Goal: Navigation & Orientation: Find specific page/section

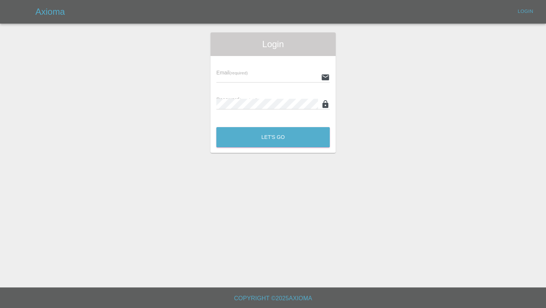
click at [257, 77] on input "text" at bounding box center [267, 77] width 102 height 11
type input "[PERSON_NAME][EMAIL_ADDRESS][PERSON_NAME][DOMAIN_NAME]"
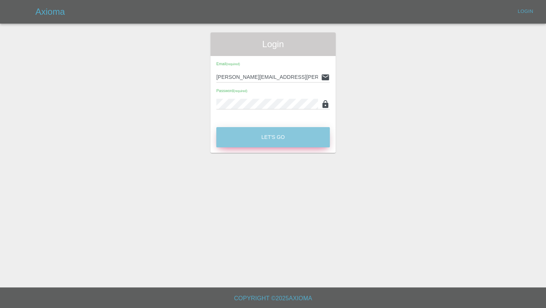
click at [274, 138] on button "Let's Go" at bounding box center [273, 137] width 114 height 20
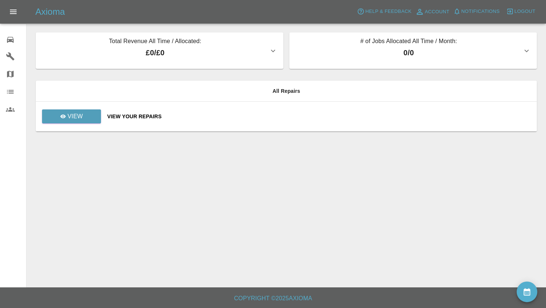
click at [209, 214] on main "Total Revenue All Time / Allocated: £0 / £0 [PERSON_NAME] Limited : £0 / £0 # o…" at bounding box center [273, 144] width 546 height 288
click at [12, 41] on icon at bounding box center [10, 40] width 7 height 6
click at [12, 56] on icon at bounding box center [10, 56] width 9 height 9
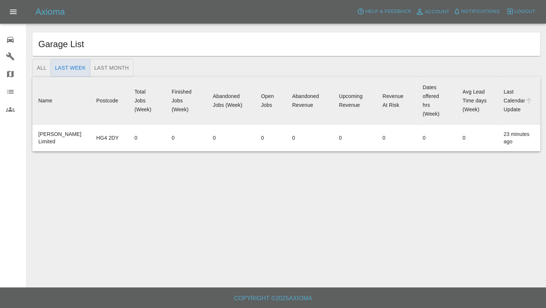
click at [11, 73] on icon at bounding box center [10, 74] width 9 height 9
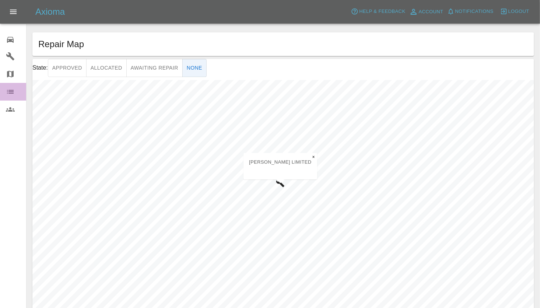
click at [12, 91] on icon at bounding box center [10, 92] width 7 height 4
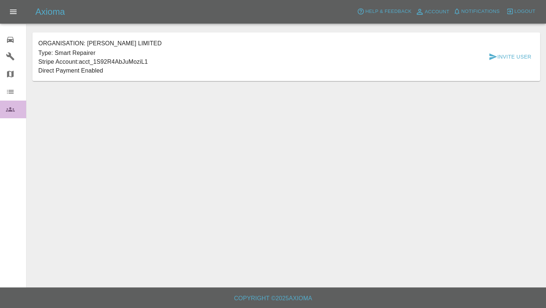
click at [12, 112] on icon at bounding box center [10, 109] width 9 height 9
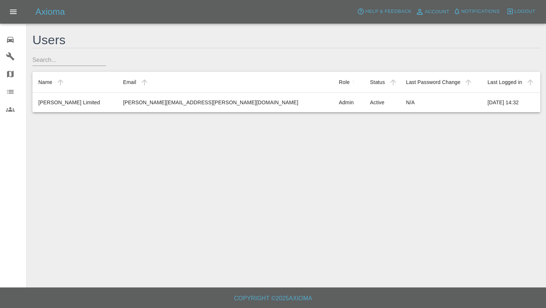
click at [12, 73] on icon at bounding box center [10, 74] width 7 height 7
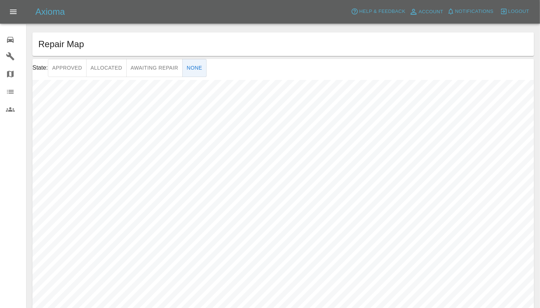
click at [11, 53] on icon at bounding box center [10, 56] width 9 height 9
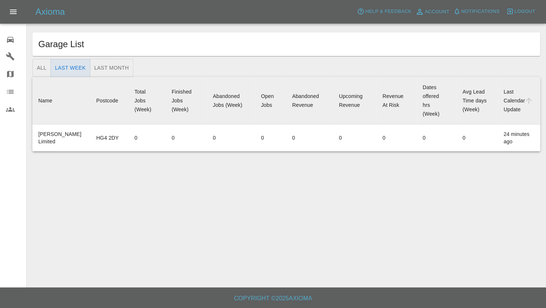
click at [11, 38] on icon at bounding box center [10, 39] width 9 height 9
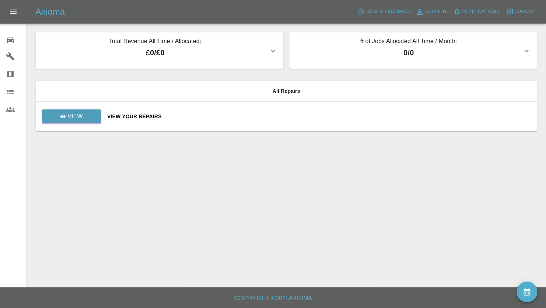
click at [11, 55] on icon at bounding box center [10, 56] width 9 height 9
